Goal: Task Accomplishment & Management: Manage account settings

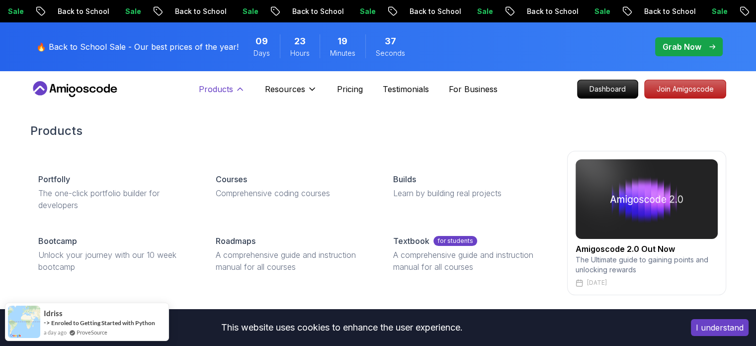
click at [240, 87] on icon at bounding box center [240, 89] width 10 height 10
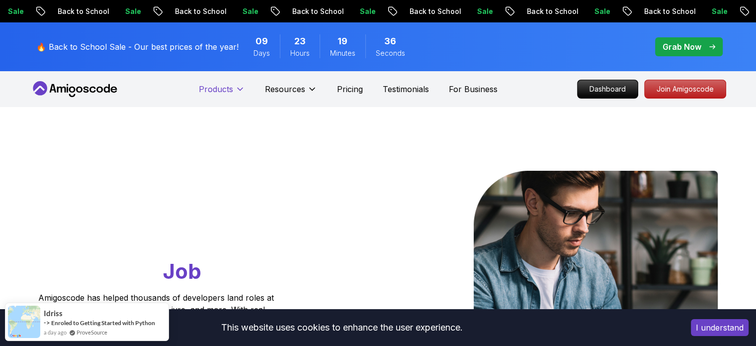
click at [240, 87] on icon at bounding box center [240, 89] width 10 height 10
click at [613, 87] on p "Dashboard" at bounding box center [607, 89] width 57 height 17
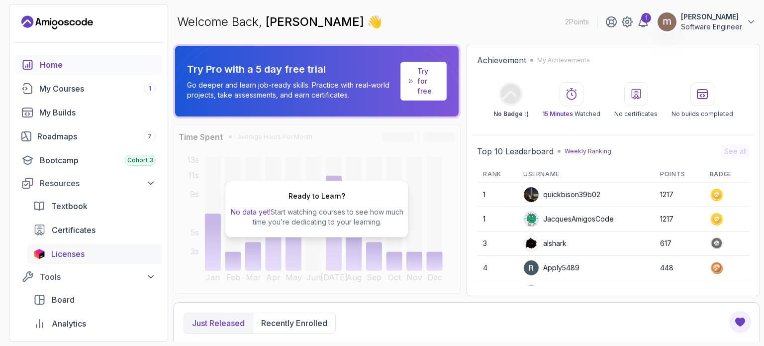
click at [68, 254] on span "Licenses" at bounding box center [67, 254] width 33 height 12
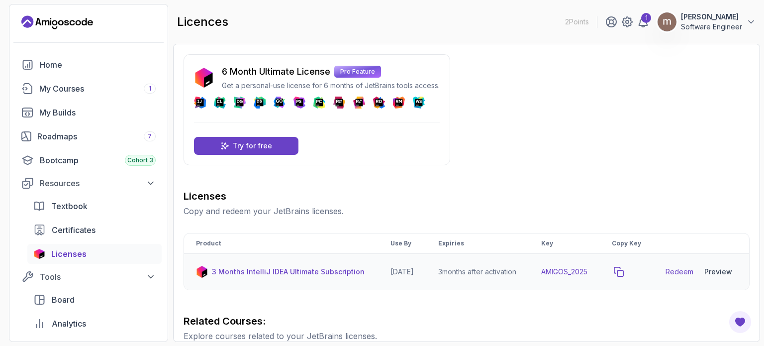
click at [624, 277] on icon "copy-button" at bounding box center [619, 272] width 10 height 10
click at [586, 281] on td "AMIGOS_2025" at bounding box center [564, 272] width 71 height 36
click at [683, 277] on link "Redeem" at bounding box center [679, 272] width 28 height 10
click at [723, 277] on div "Preview" at bounding box center [718, 272] width 28 height 10
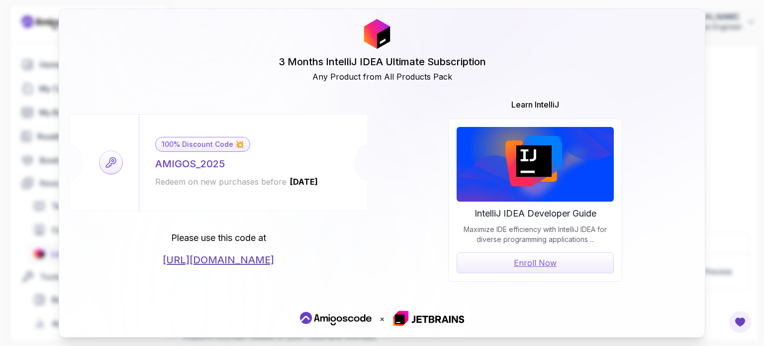
click at [237, 258] on link "[URL][DOMAIN_NAME]" at bounding box center [218, 260] width 111 height 14
